Goal: Share content: Share content

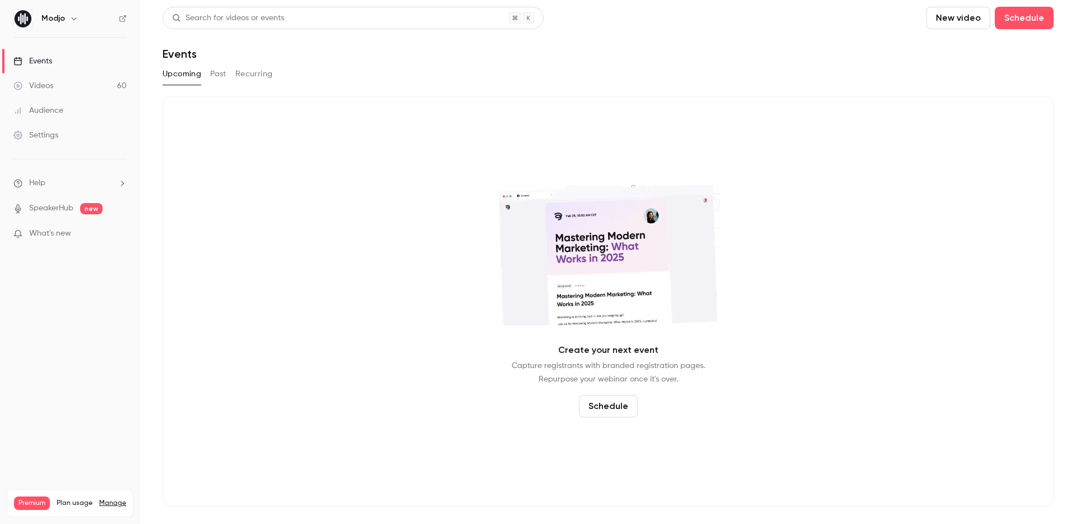
click at [64, 91] on link "Videos 60" at bounding box center [70, 85] width 140 height 25
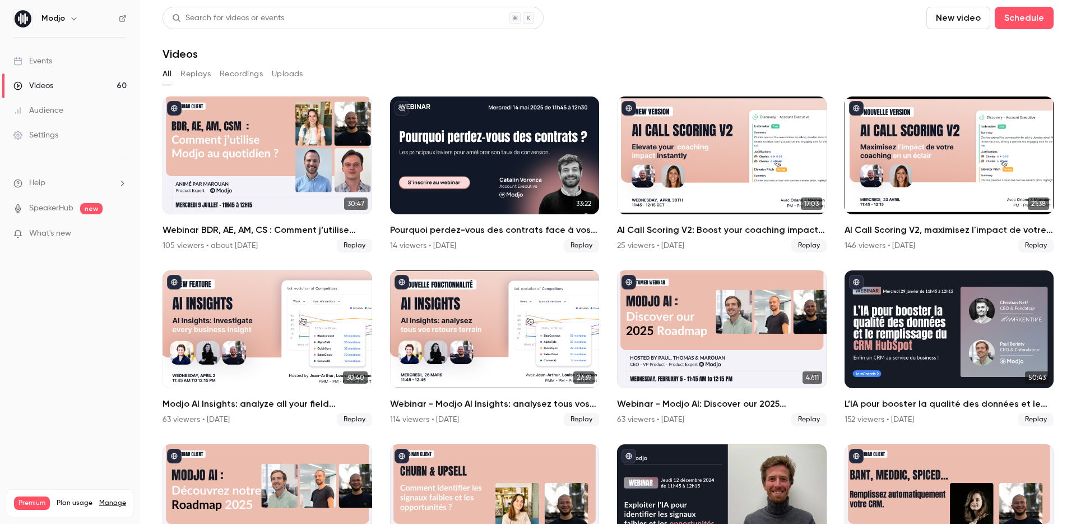
click at [197, 78] on button "Replays" at bounding box center [195, 74] width 30 height 18
click at [169, 74] on button "All" at bounding box center [167, 74] width 9 height 18
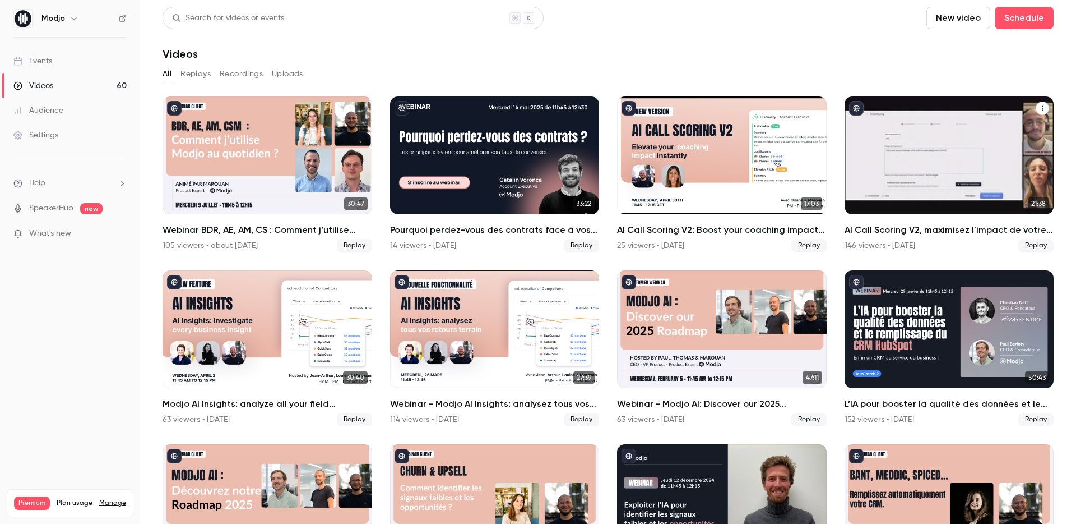
click at [924, 232] on h2 "AI Call Scoring V2, maximisez l'impact de votre coaching en un éclair" at bounding box center [950, 229] width 210 height 13
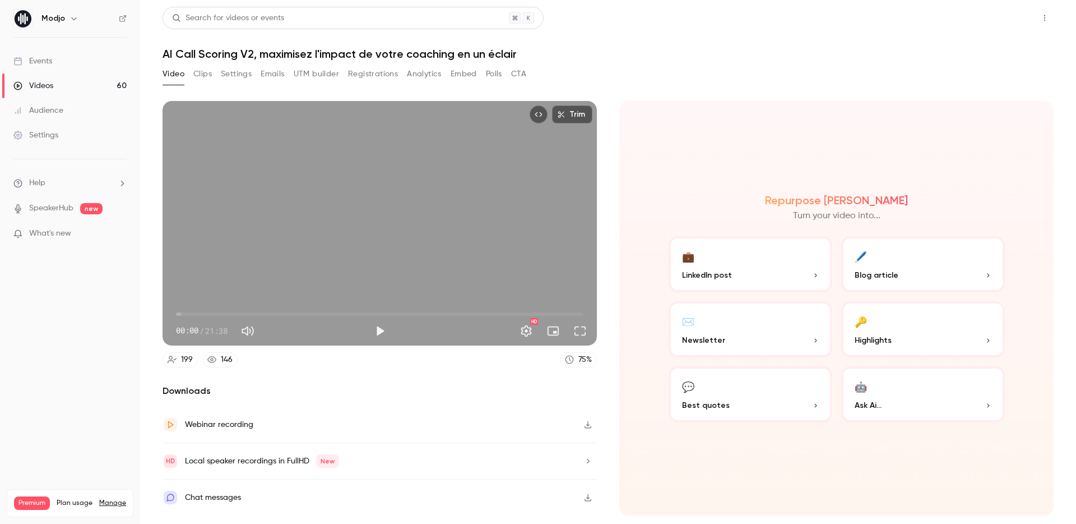
click at [1006, 24] on button "Share" at bounding box center [1005, 18] width 44 height 22
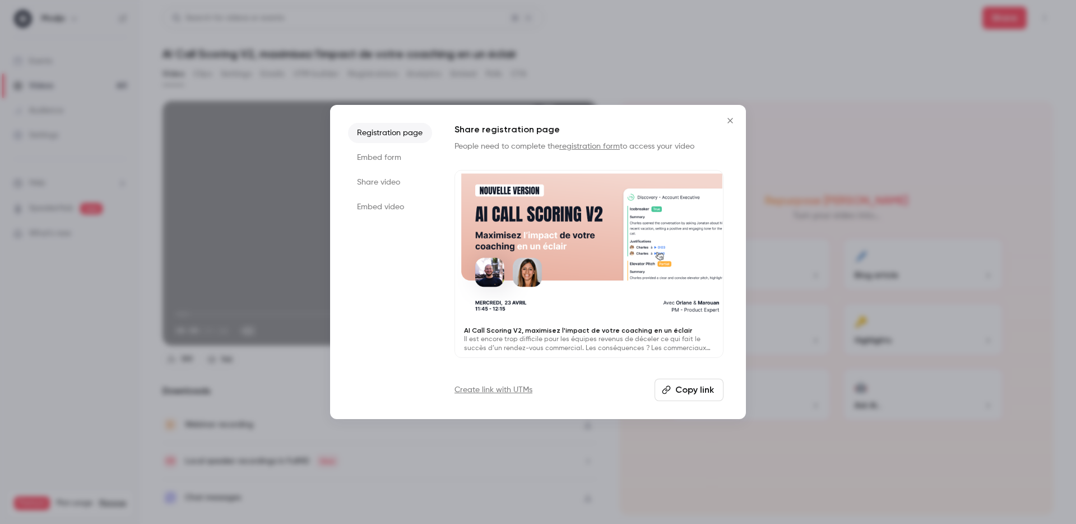
click at [679, 400] on button "Copy link" at bounding box center [689, 389] width 69 height 22
